Goal: Task Accomplishment & Management: Use online tool/utility

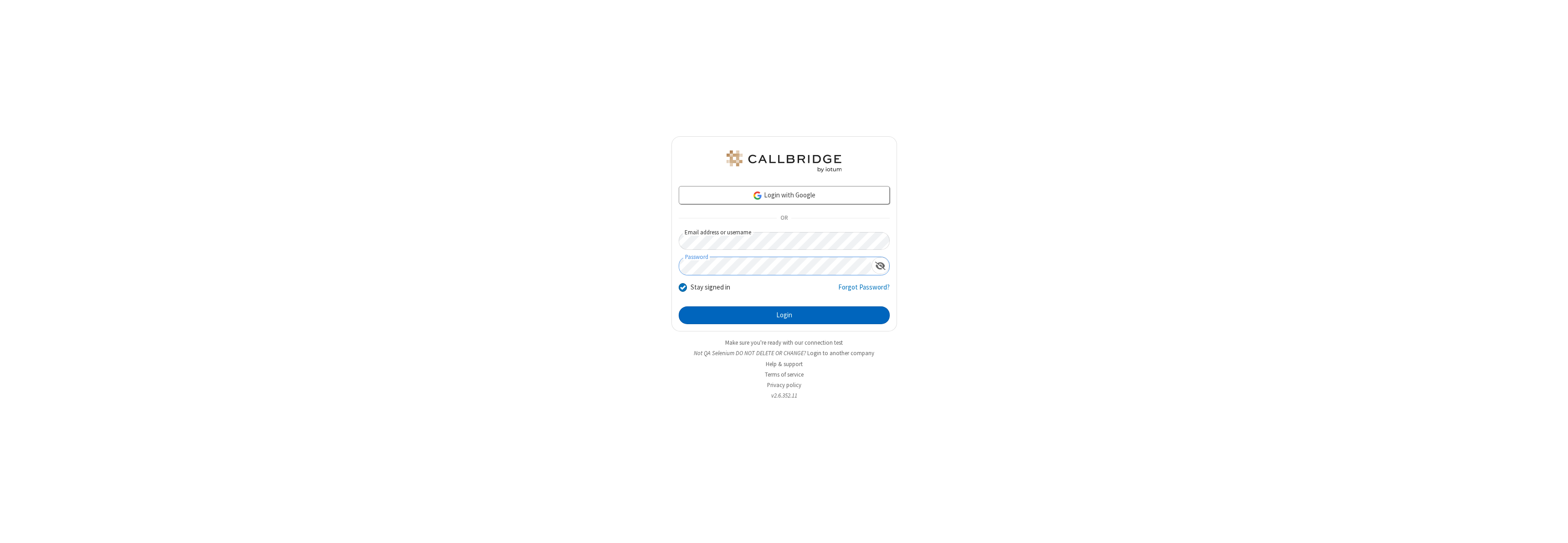
click at [784, 315] on button "Login" at bounding box center [784, 315] width 211 height 18
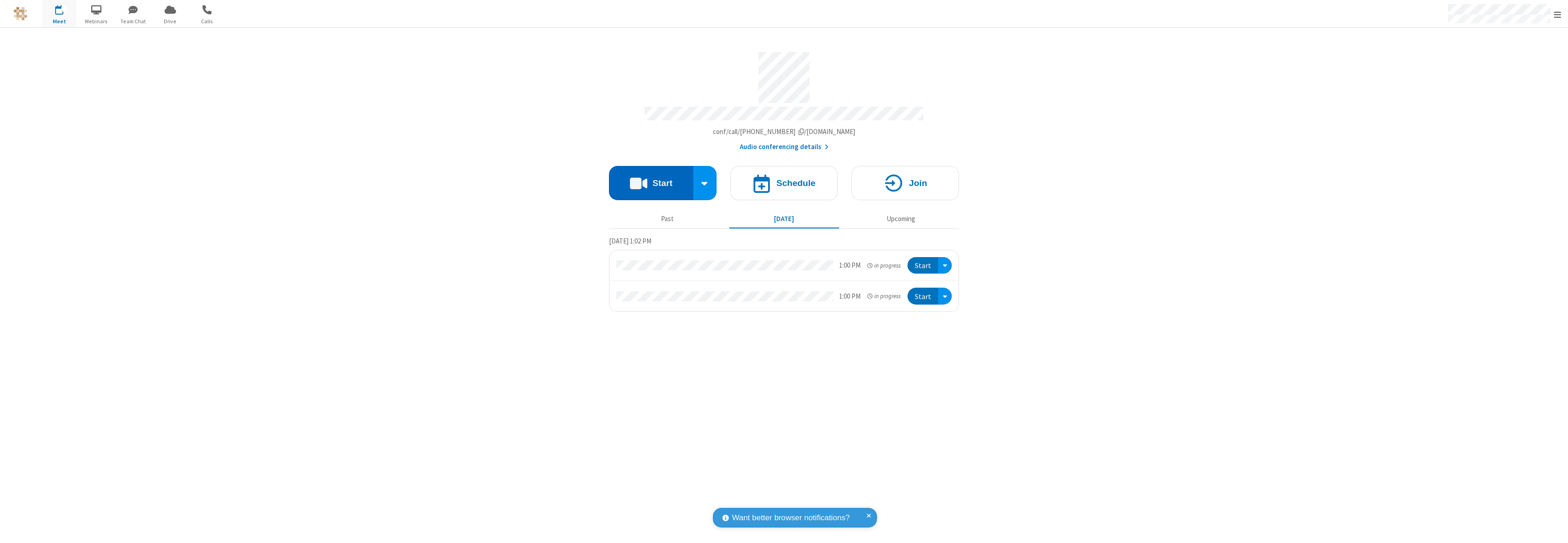
click at [651, 179] on button "Start" at bounding box center [651, 183] width 85 height 34
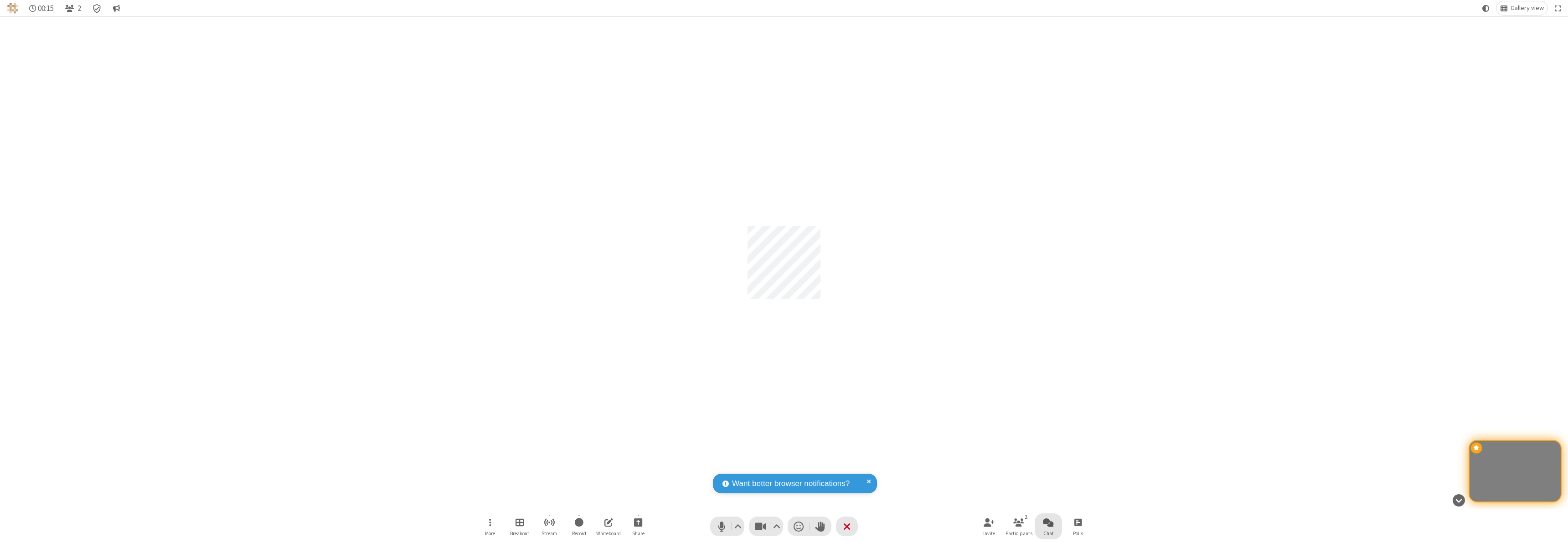
click at [1048, 522] on span "Open chat" at bounding box center [1048, 522] width 11 height 12
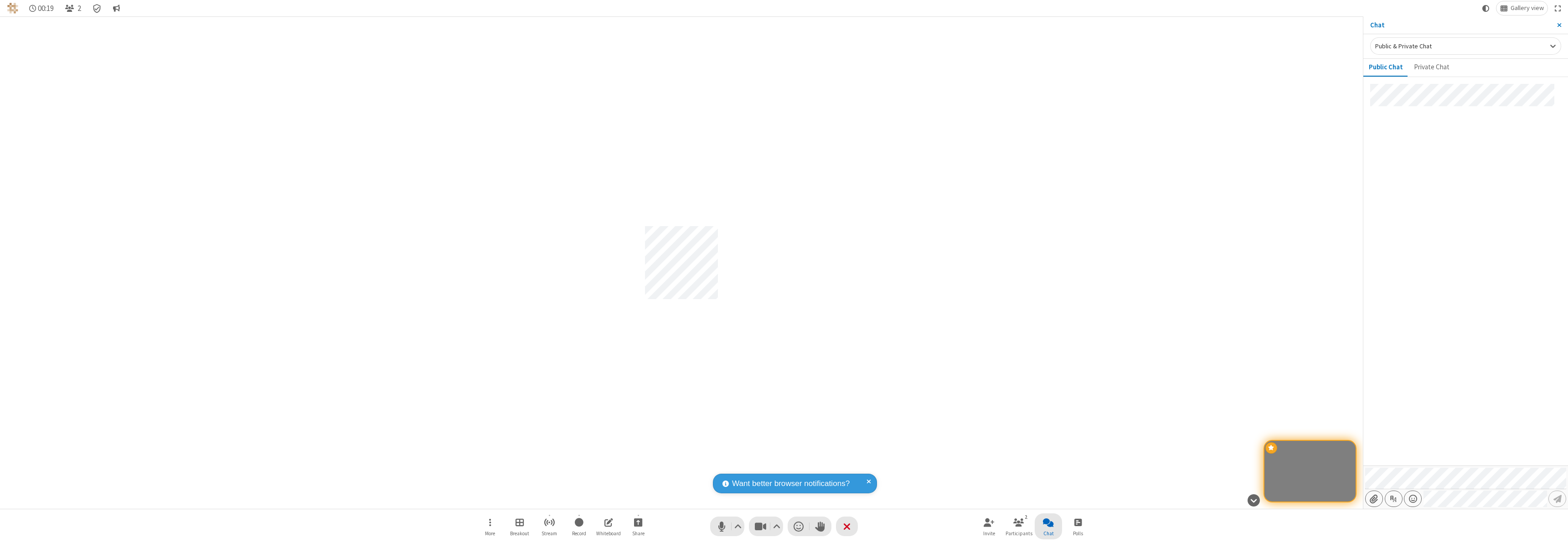
type input "C:\fakepath\doc_test.docx"
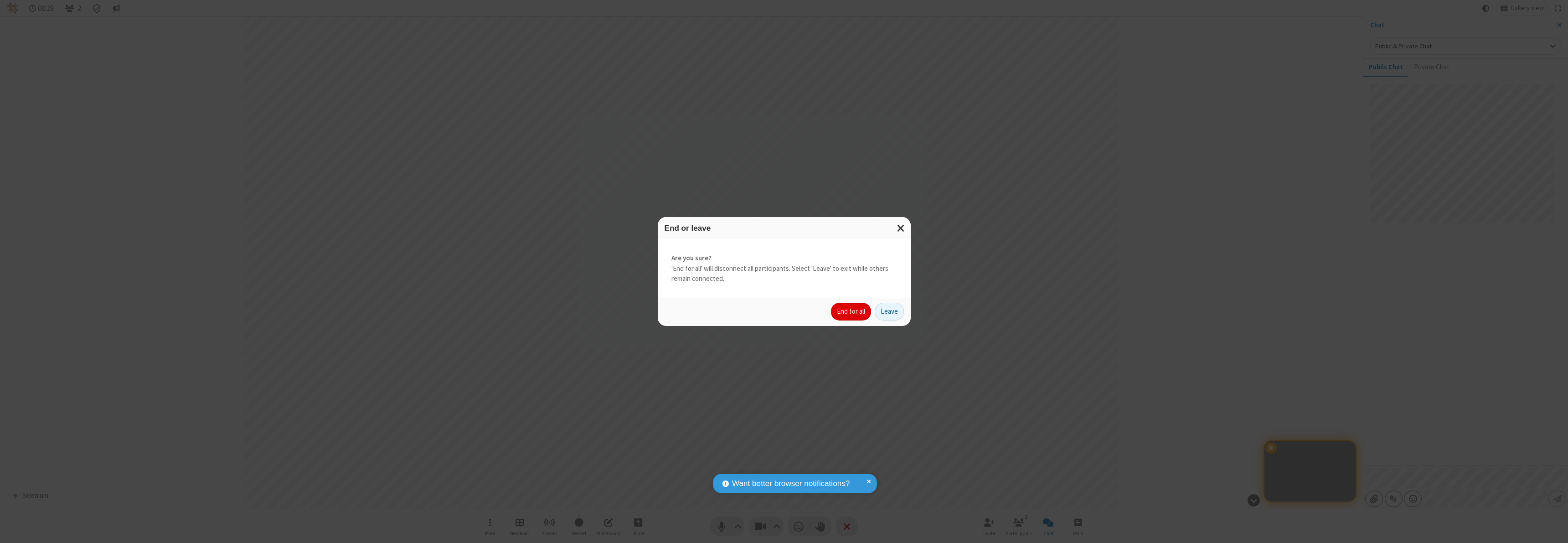
click at [852, 311] on button "End for all" at bounding box center [851, 312] width 40 height 18
